Goal: Task Accomplishment & Management: Use online tool/utility

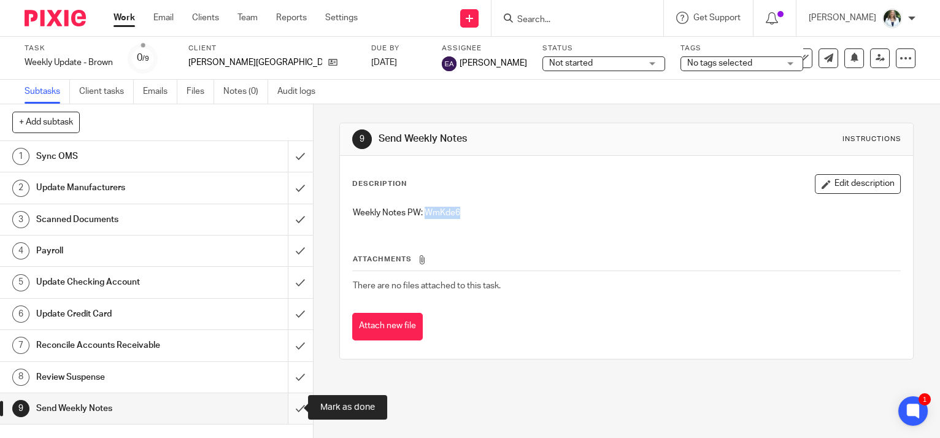
click at [290, 412] on input "submit" at bounding box center [156, 408] width 313 height 31
click at [125, 20] on link "Work" at bounding box center [123, 18] width 21 height 12
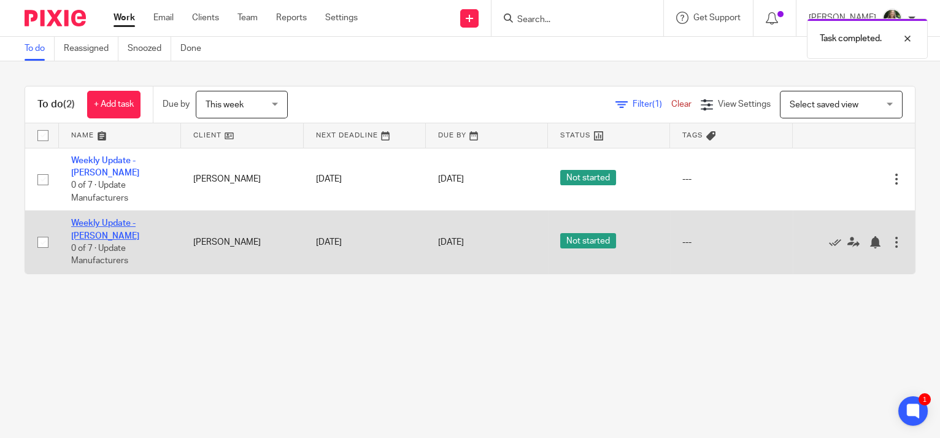
click at [115, 219] on link "Weekly Update - [PERSON_NAME]" at bounding box center [105, 229] width 68 height 21
